Goal: Task Accomplishment & Management: Manage account settings

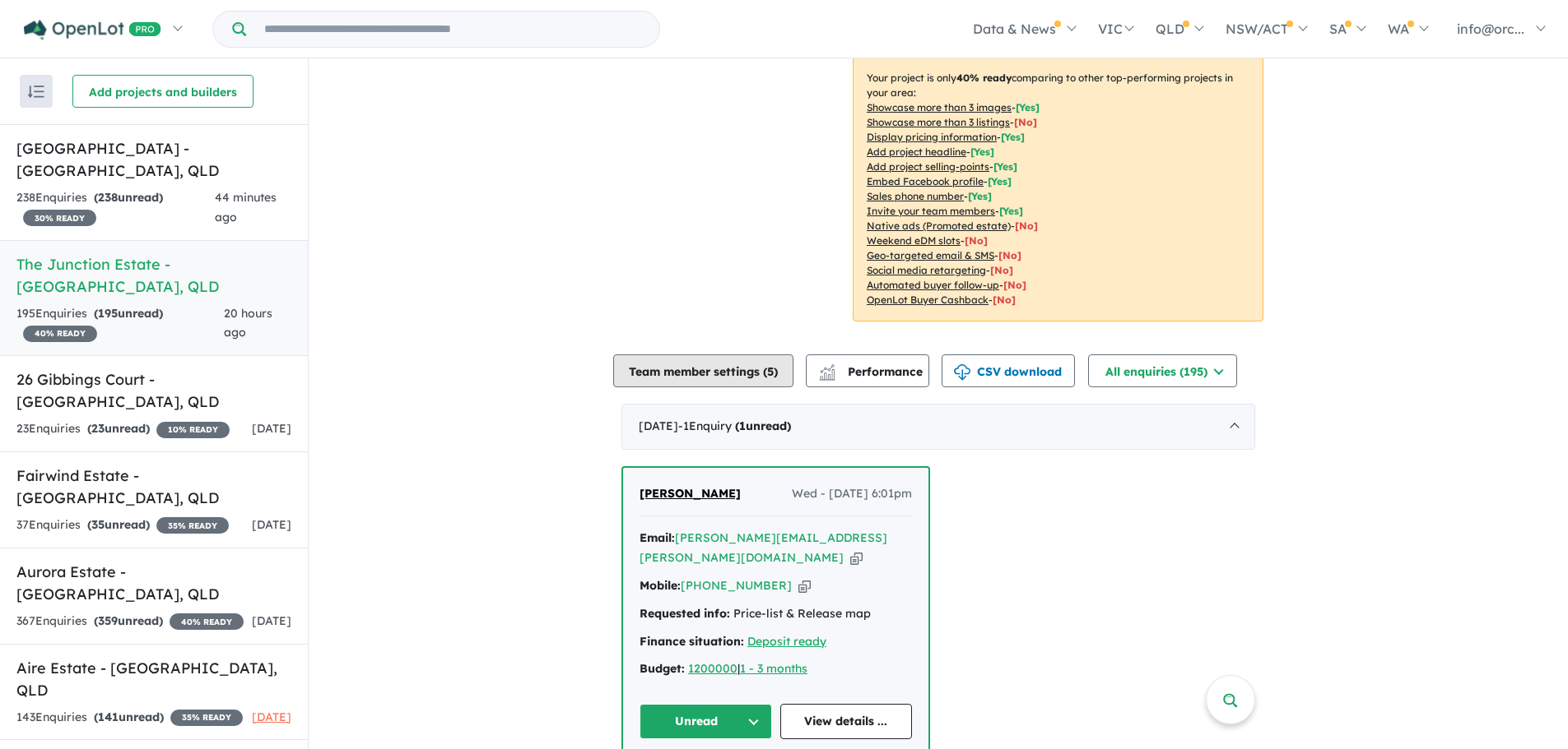
scroll to position [494, 0]
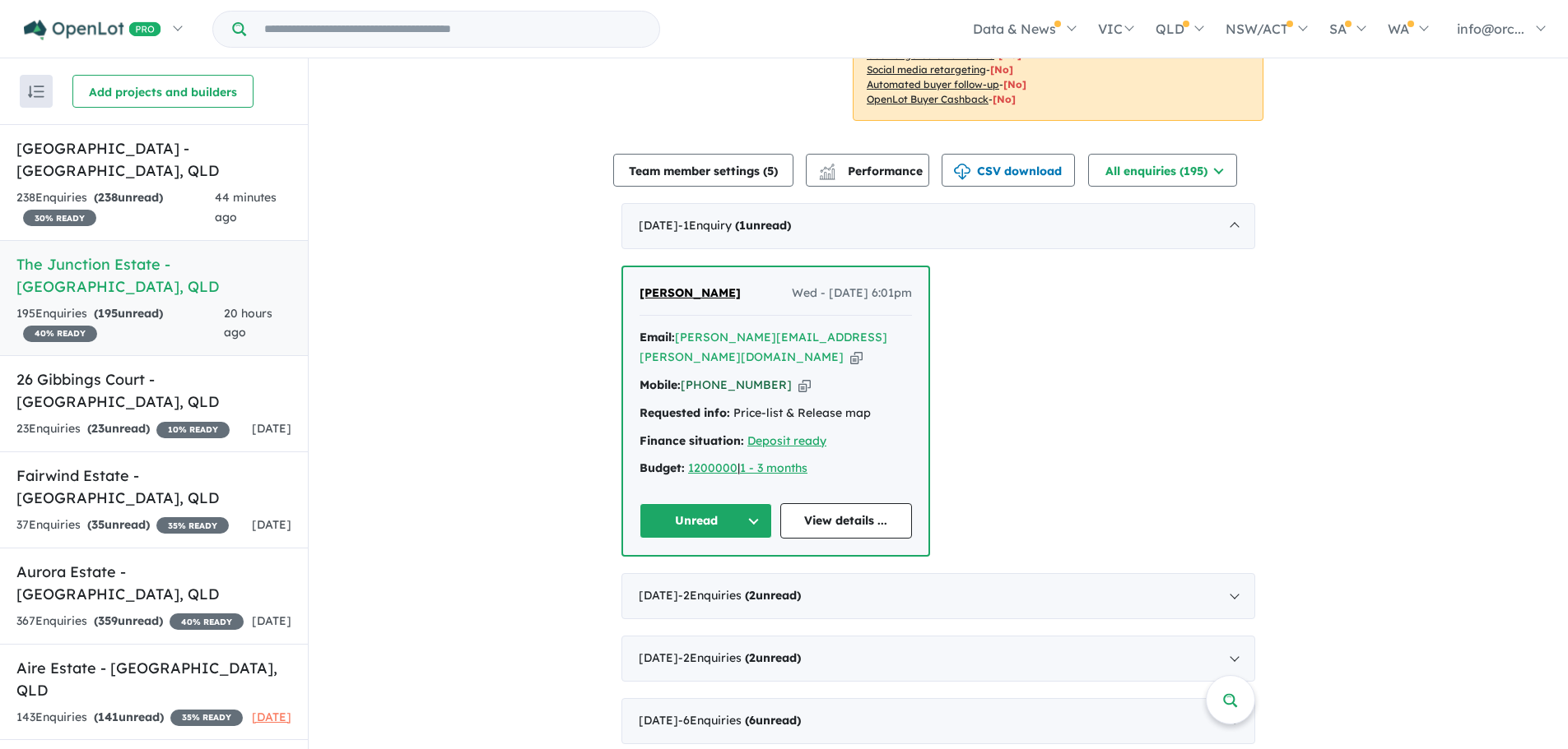
drag, startPoint x: 770, startPoint y: 324, endPoint x: 701, endPoint y: 333, distance: 69.6
click at [701, 376] on div "Mobile: [PHONE_NUMBER] Copied!" at bounding box center [776, 386] width 272 height 19
copy link "423 289 767"
click at [137, 195] on div "238 Enquir ies ( 238 unread) 30 % READY" at bounding box center [116, 208] width 198 height 40
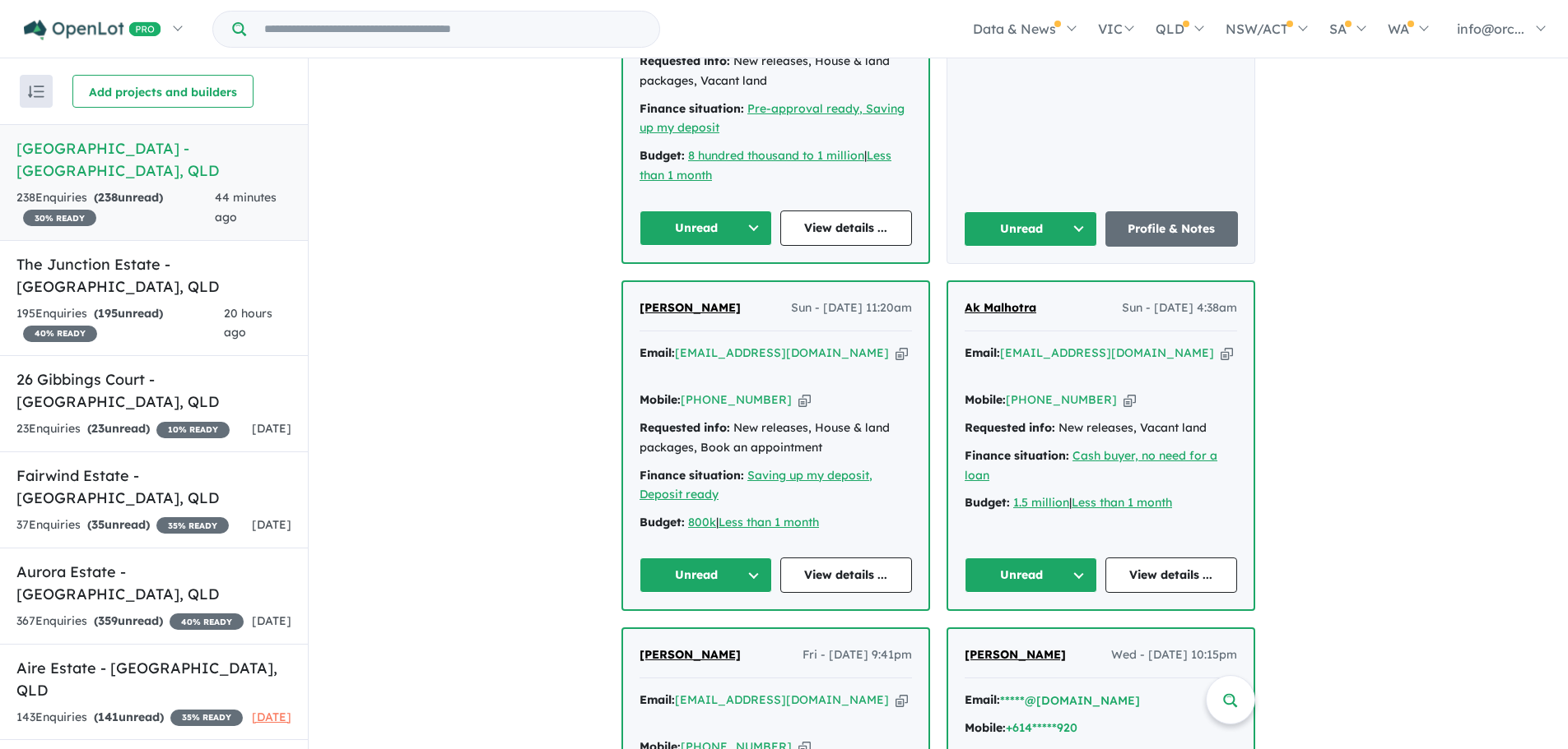
scroll to position [1727, 0]
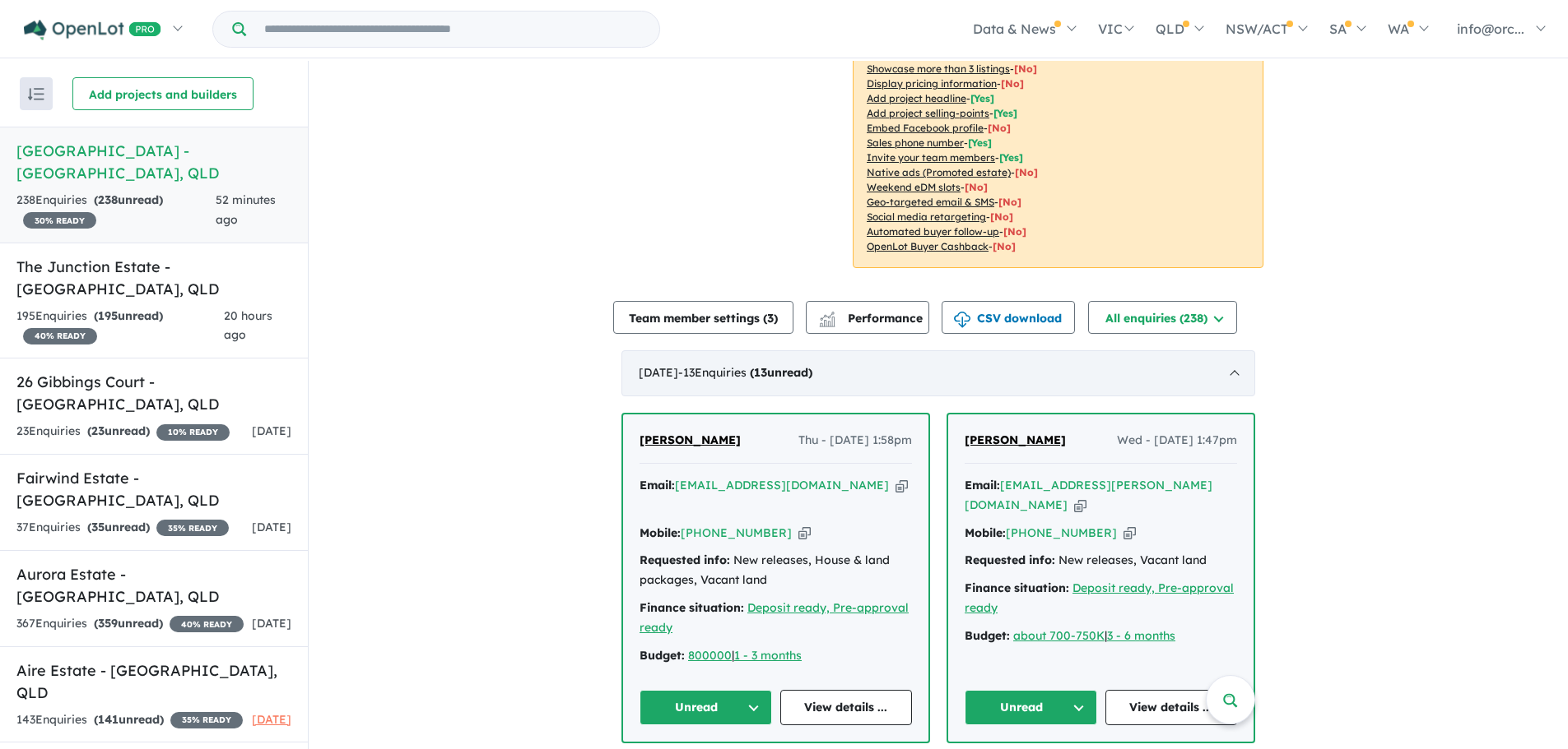
scroll to position [421, 0]
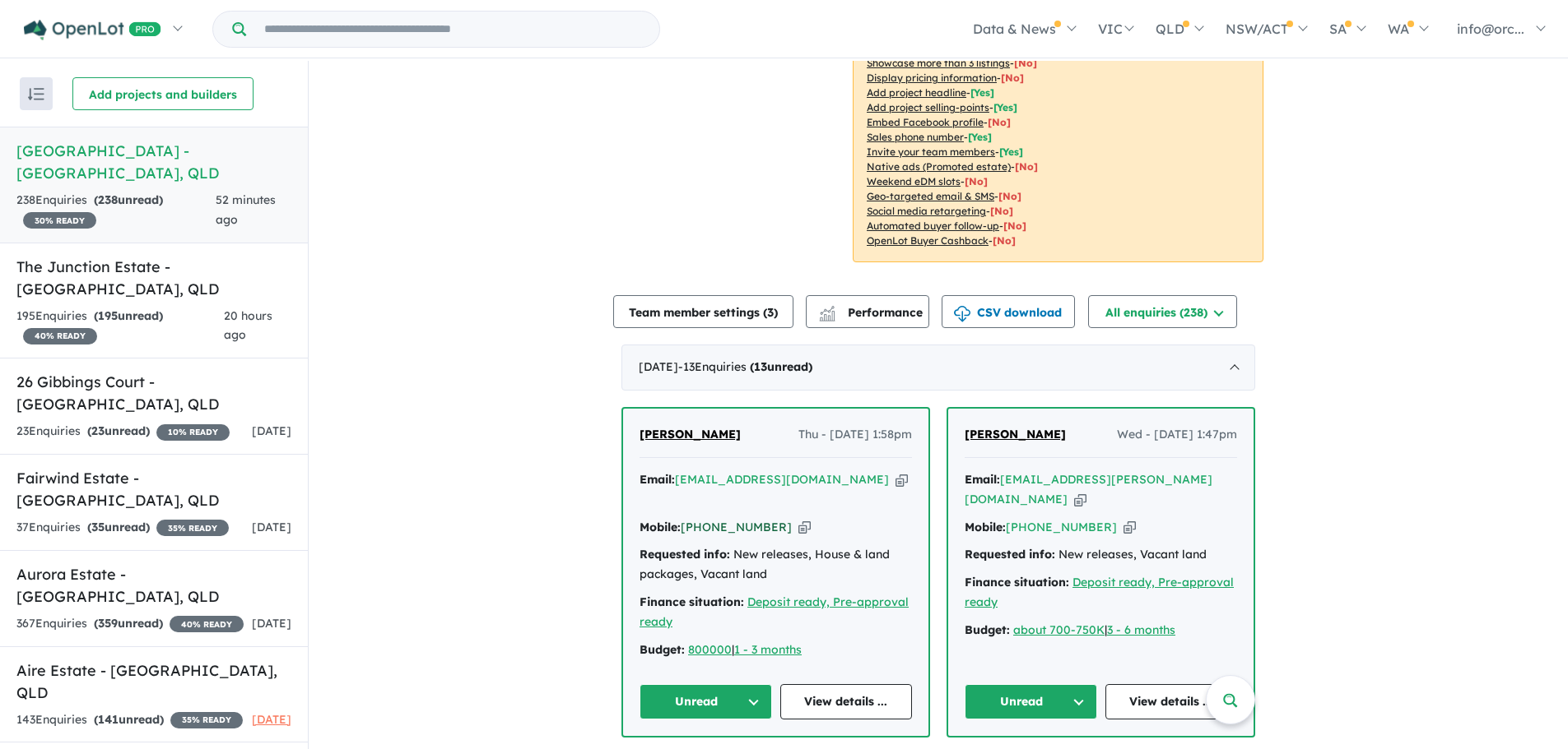
drag, startPoint x: 772, startPoint y: 464, endPoint x: 703, endPoint y: 469, distance: 69.2
click at [703, 418] on div "Mobile: +61 401 224 155 Copied!" at bounding box center [776, 528] width 272 height 19
copy link "401 224 155"
